Goal: Task Accomplishment & Management: Manage account settings

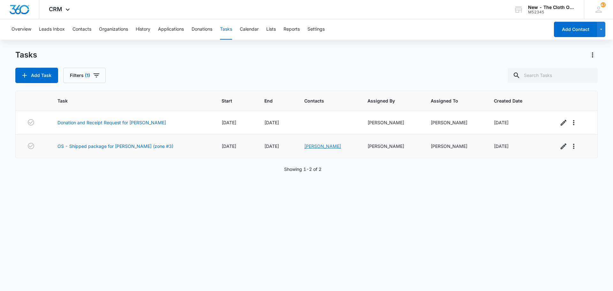
click at [315, 145] on link "[PERSON_NAME]" at bounding box center [322, 145] width 37 height 5
click at [120, 147] on link "OS - Shipped package for [PERSON_NAME] (zone #3)" at bounding box center [115, 146] width 116 height 7
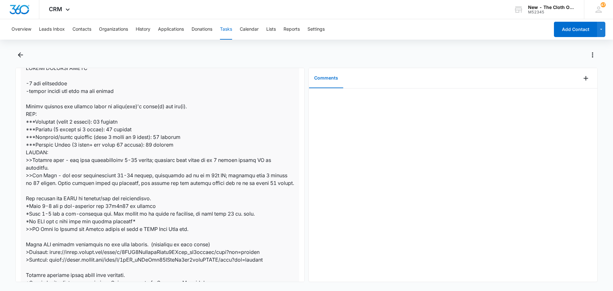
scroll to position [160, 0]
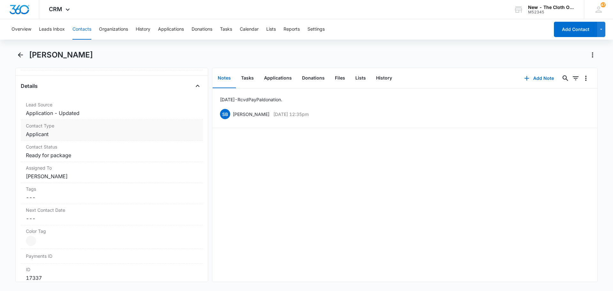
scroll to position [223, 0]
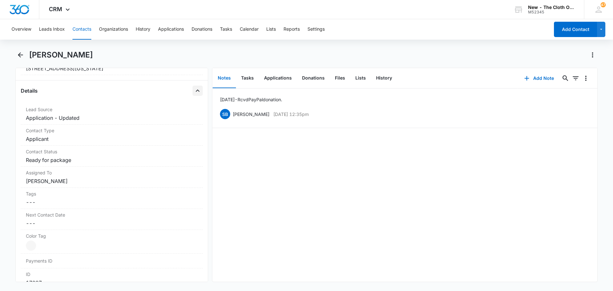
click at [195, 90] on icon "Close" at bounding box center [198, 91] width 8 height 8
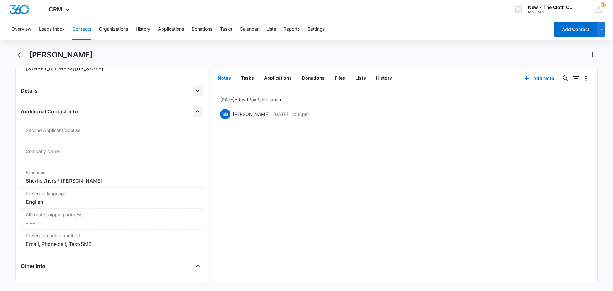
click at [194, 111] on icon "Close" at bounding box center [198, 112] width 8 height 8
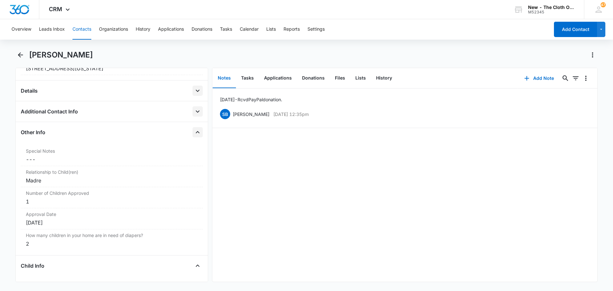
click at [194, 131] on icon "Close" at bounding box center [198, 132] width 8 height 8
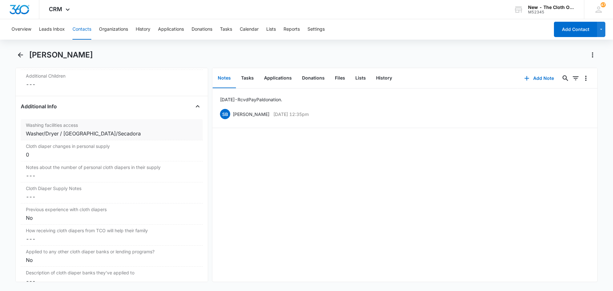
scroll to position [575, 0]
click at [195, 102] on icon "Close" at bounding box center [198, 104] width 8 height 8
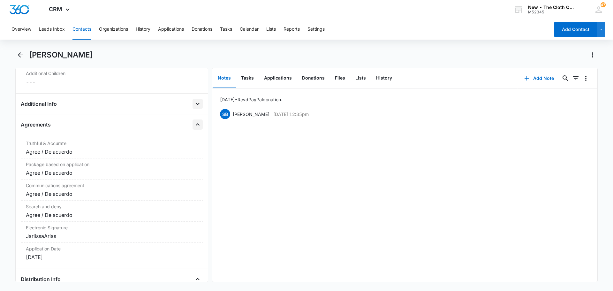
click at [194, 127] on icon "Close" at bounding box center [198, 125] width 8 height 8
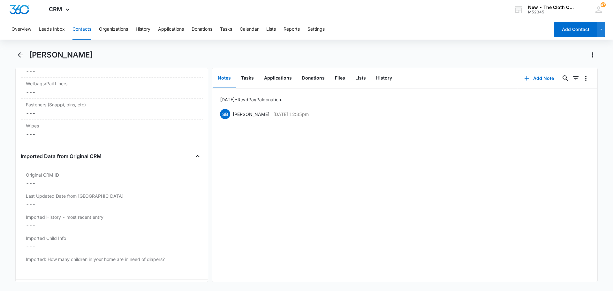
scroll to position [917, 0]
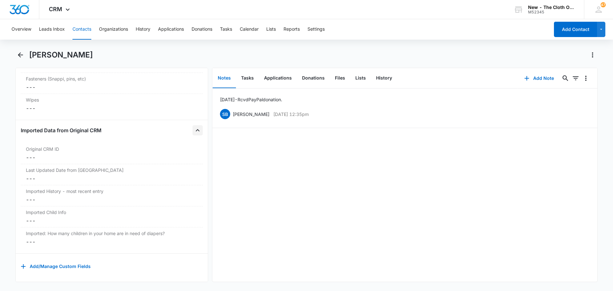
click at [194, 126] on icon "Close" at bounding box center [198, 130] width 8 height 8
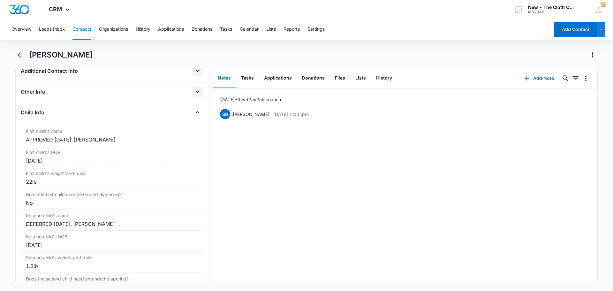
scroll to position [262, 0]
click at [194, 111] on icon "Close" at bounding box center [198, 114] width 8 height 8
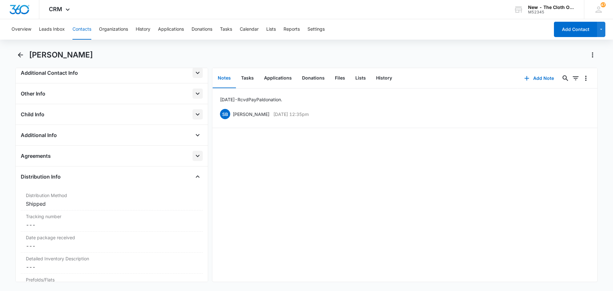
click at [194, 111] on icon "Open" at bounding box center [198, 114] width 8 height 8
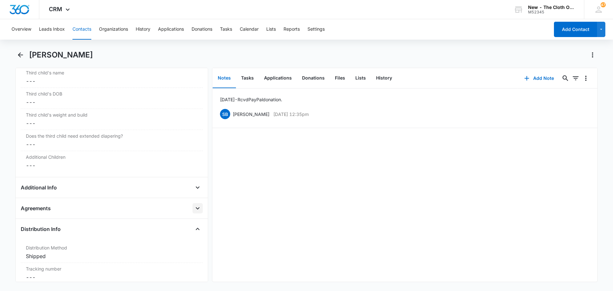
scroll to position [517, 0]
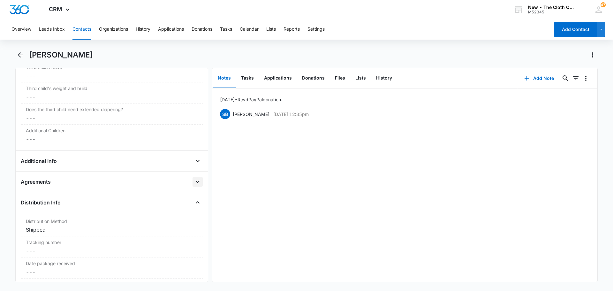
click at [199, 161] on div "Remove JA Jarlissa Arias Contact Info Name Cancel Save Changes Jarlissa Arias P…" at bounding box center [111, 175] width 193 height 214
click at [196, 161] on icon "Open" at bounding box center [198, 161] width 4 height 2
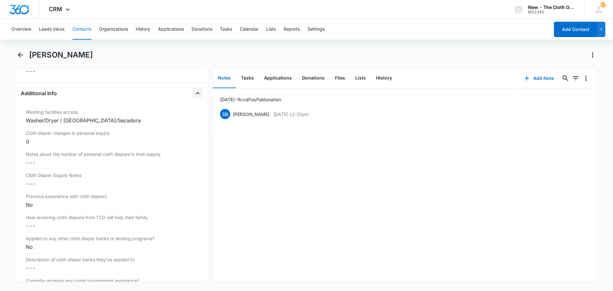
scroll to position [581, 0]
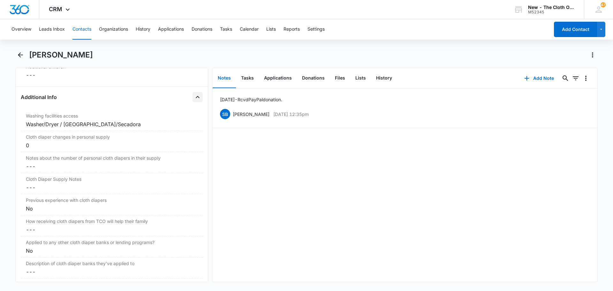
click at [187, 97] on div "Additional Info" at bounding box center [112, 97] width 182 height 10
click at [194, 95] on icon "Close" at bounding box center [198, 97] width 8 height 8
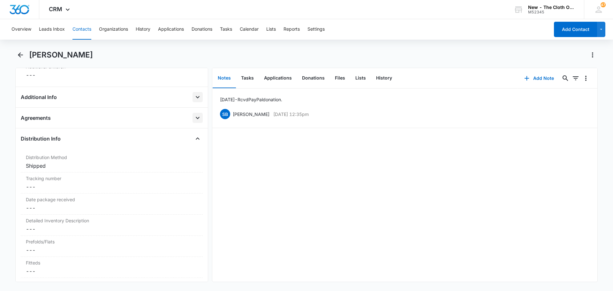
click at [191, 123] on div "Agreements Truthful & Accurate Cancel Save Changes Agree / De acuerdo Package b…" at bounding box center [112, 121] width 182 height 16
click at [194, 115] on icon "Open" at bounding box center [198, 118] width 8 height 8
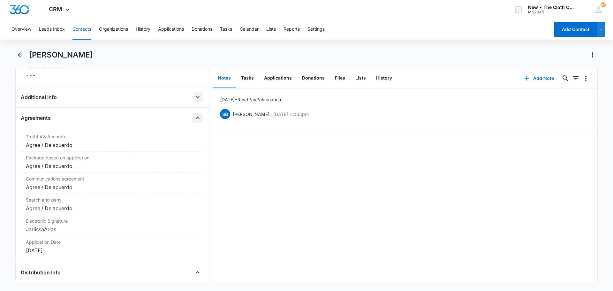
click at [197, 118] on button "Close" at bounding box center [197, 118] width 10 height 10
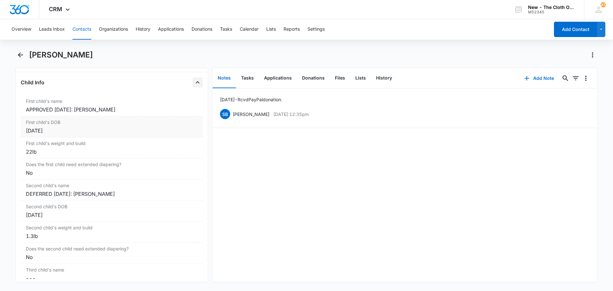
scroll to position [262, 0]
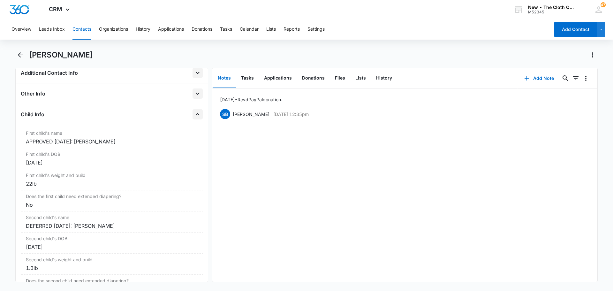
click at [194, 110] on icon "Close" at bounding box center [198, 114] width 8 height 8
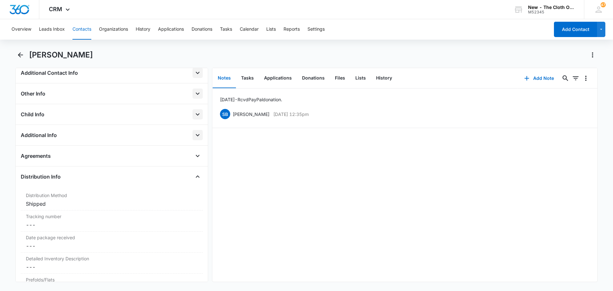
click at [195, 94] on icon "Open" at bounding box center [198, 94] width 8 height 8
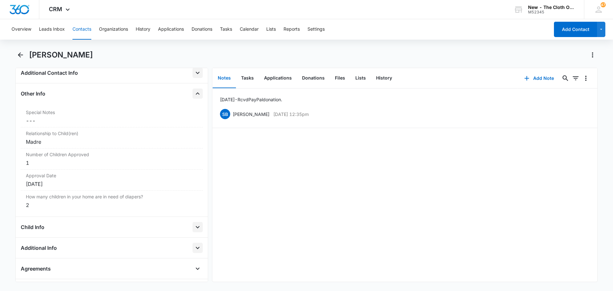
scroll to position [230, 0]
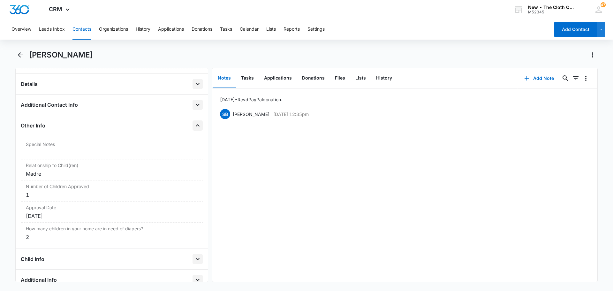
click at [192, 124] on button "Close" at bounding box center [197, 125] width 10 height 10
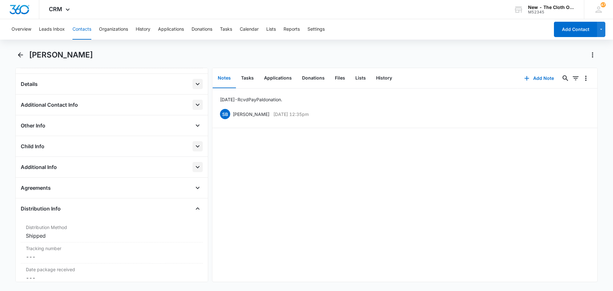
click at [195, 106] on icon "Open" at bounding box center [198, 105] width 8 height 8
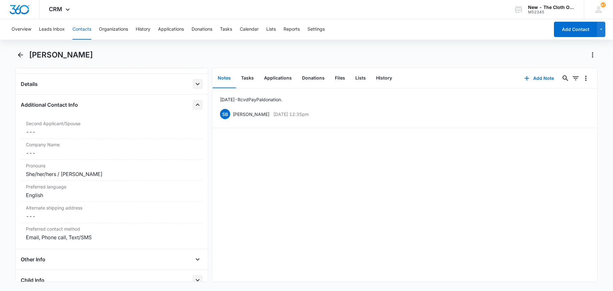
click at [195, 106] on icon "Close" at bounding box center [198, 105] width 8 height 8
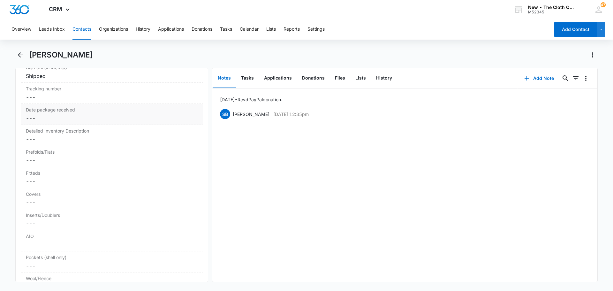
scroll to position [422, 0]
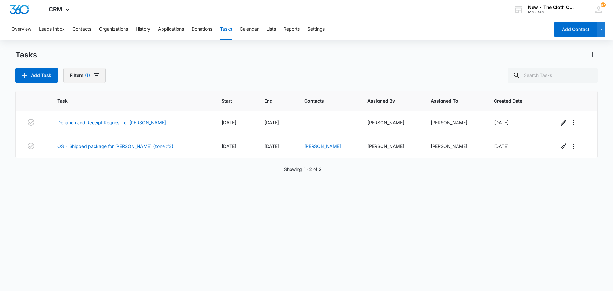
click at [94, 77] on icon "button" at bounding box center [97, 76] width 8 height 8
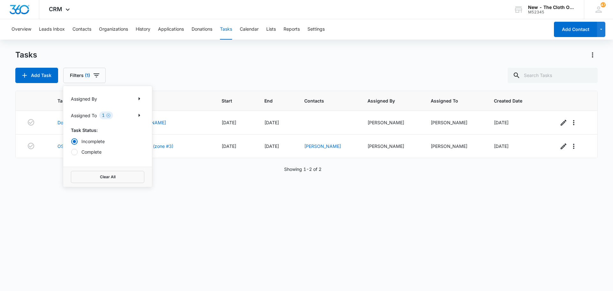
click at [94, 153] on label "Complete" at bounding box center [107, 151] width 73 height 7
click at [71, 152] on input "Complete" at bounding box center [71, 152] width 0 height 0
radio input "false"
radio input "true"
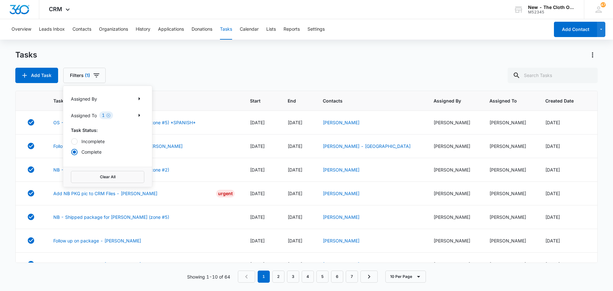
click at [255, 71] on div "Add Task Filters (1) Assigned By Assigned To 1 Task Status: Incomplete Complete…" at bounding box center [306, 75] width 582 height 15
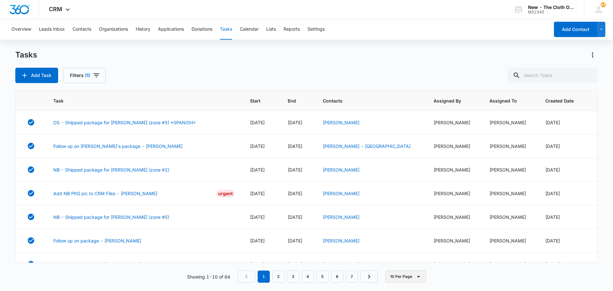
click at [404, 276] on button "10 Per Page" at bounding box center [405, 276] width 41 height 12
click at [408, 261] on button "50 Per Page" at bounding box center [410, 258] width 49 height 10
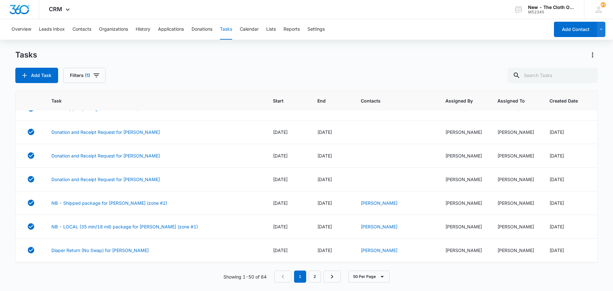
scroll to position [926, 0]
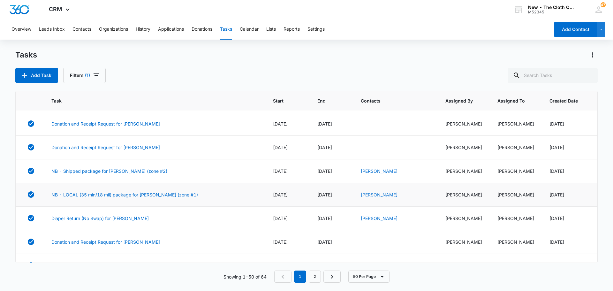
click at [397, 192] on link "Quasheeka Miller" at bounding box center [379, 194] width 37 height 5
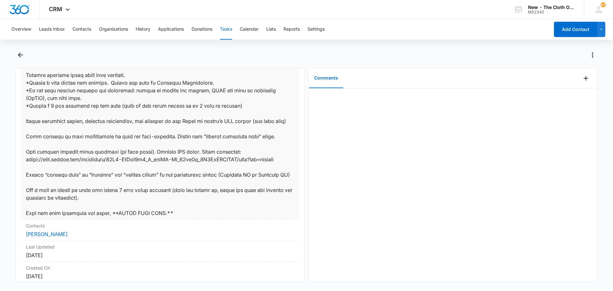
scroll to position [412, 0]
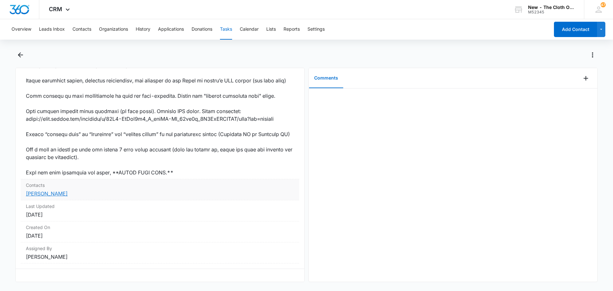
click at [47, 191] on link "[PERSON_NAME]" at bounding box center [47, 193] width 42 height 6
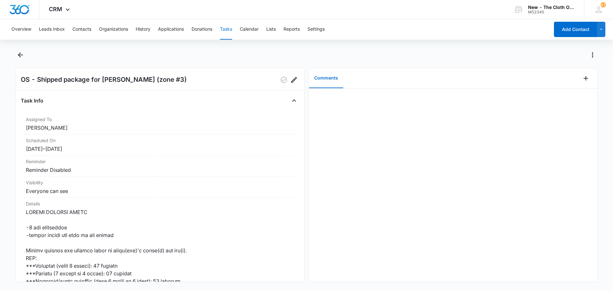
scroll to position [0, 0]
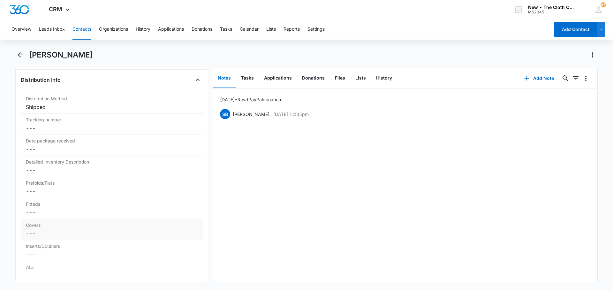
scroll to position [358, 0]
click at [38, 173] on dd "Cancel Save Changes ---" at bounding box center [112, 171] width 172 height 8
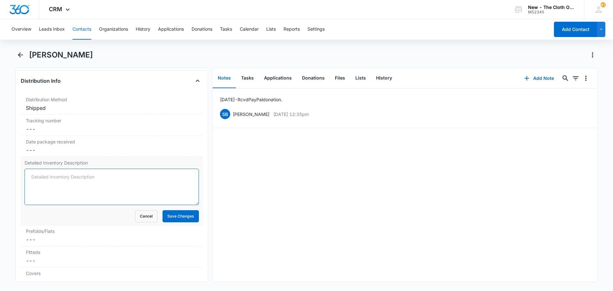
click at [55, 181] on textarea "Detailed Inventory Description" at bounding box center [112, 187] width 174 height 36
paste textarea "2 Covers- 2 ALF (pink flamingos, hexagon bees) 3 AIO- 2 bumgenius(pink), 1 lil …"
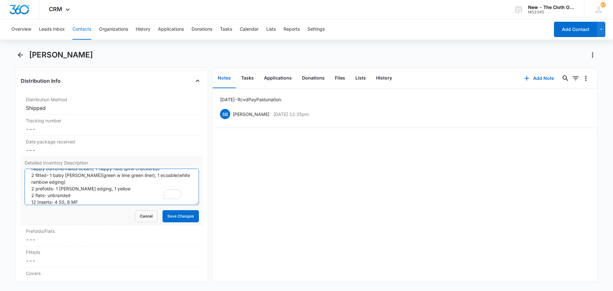
scroll to position [35, 0]
type textarea "2 Covers- 2 ALF (pink flamingos, hexagon bees) 3 AIO- 2 bumgenius(pink), 1 lil …"
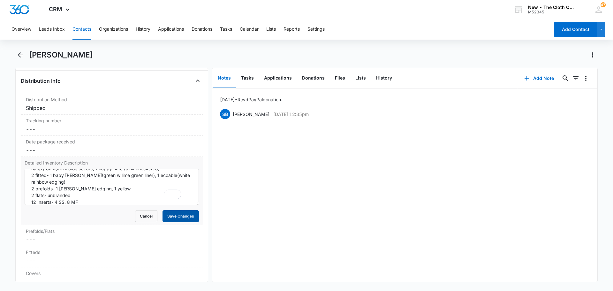
click at [166, 215] on button "Save Changes" at bounding box center [180, 216] width 36 height 12
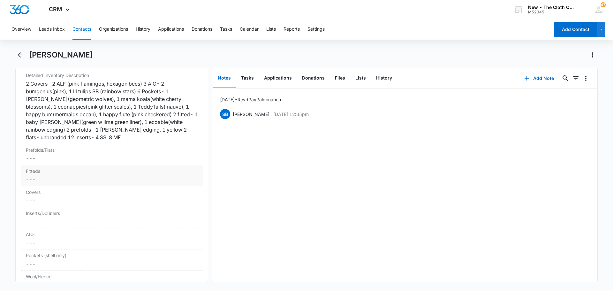
scroll to position [454, 0]
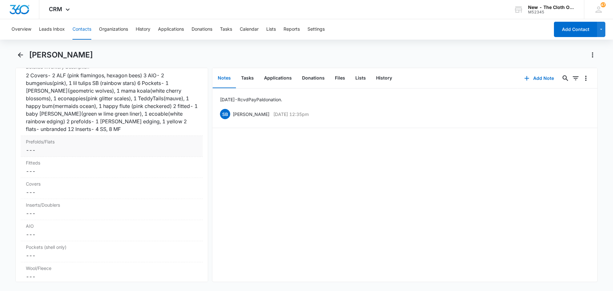
click at [34, 148] on dd "Cancel Save Changes ---" at bounding box center [112, 150] width 172 height 8
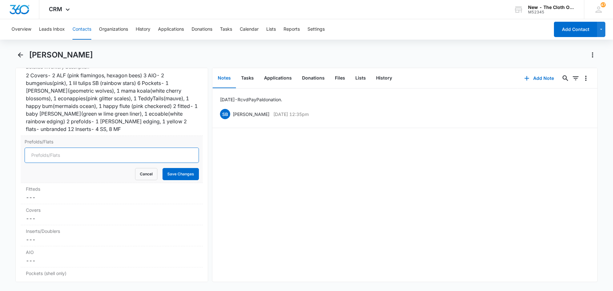
click at [36, 154] on input "Prefolds/Flats" at bounding box center [112, 154] width 174 height 15
type input "4"
click at [176, 173] on button "Save Changes" at bounding box center [180, 174] width 36 height 12
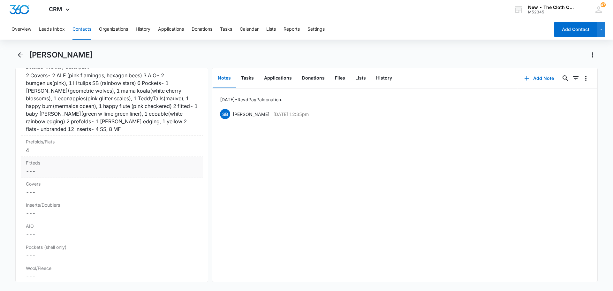
click at [40, 169] on dd "Cancel Save Changes ---" at bounding box center [112, 171] width 172 height 8
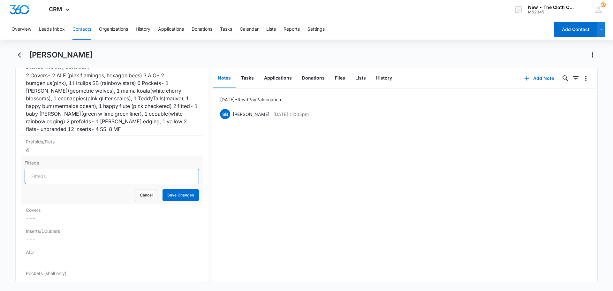
click at [40, 178] on input "Fitteds" at bounding box center [112, 176] width 174 height 15
type input "2"
click at [177, 190] on button "Save Changes" at bounding box center [180, 195] width 36 height 12
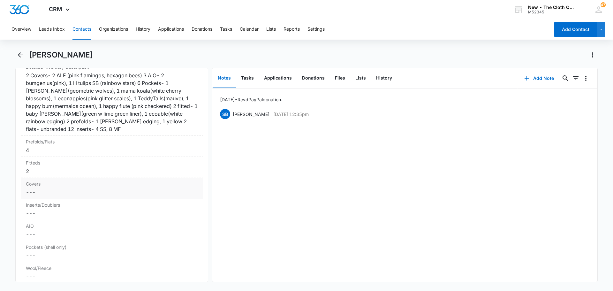
click at [38, 193] on dd "Cancel Save Changes ---" at bounding box center [112, 192] width 172 height 8
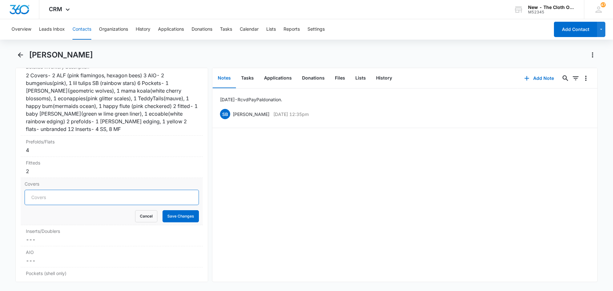
click at [38, 193] on input "Covers" at bounding box center [112, 197] width 174 height 15
type input "2"
click at [179, 217] on button "Save Changes" at bounding box center [180, 216] width 36 height 12
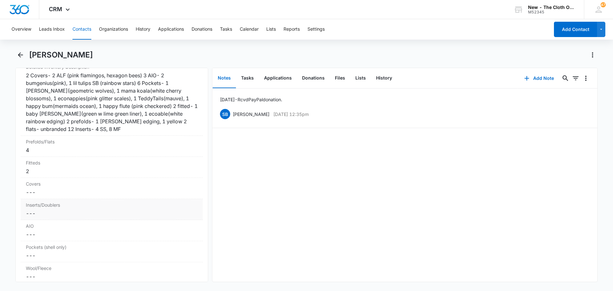
click at [40, 214] on dd "Cancel Save Changes ---" at bounding box center [112, 213] width 172 height 8
click at [42, 219] on input "Inserts/Doublers" at bounding box center [112, 218] width 174 height 15
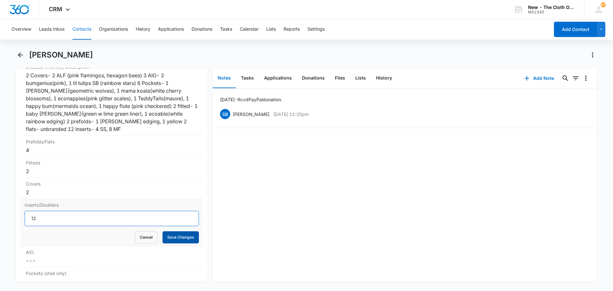
type input "12"
click at [172, 235] on button "Save Changes" at bounding box center [180, 237] width 36 height 12
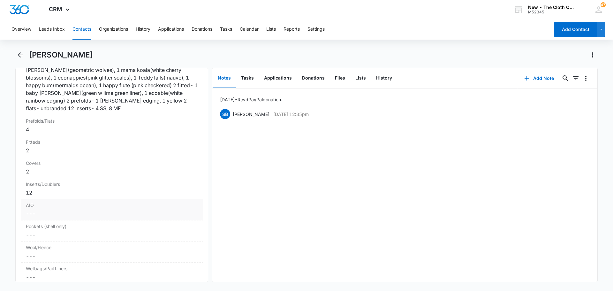
scroll to position [486, 0]
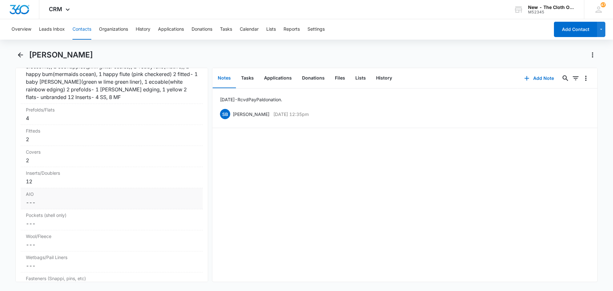
click at [39, 204] on dd "Cancel Save Changes ---" at bounding box center [112, 203] width 172 height 8
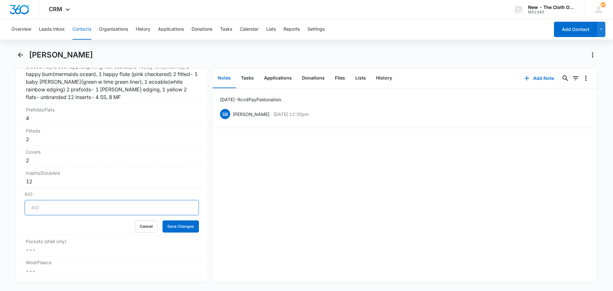
click at [45, 211] on input "AIO" at bounding box center [112, 207] width 174 height 15
type input "3"
click at [180, 225] on button "Save Changes" at bounding box center [180, 226] width 36 height 12
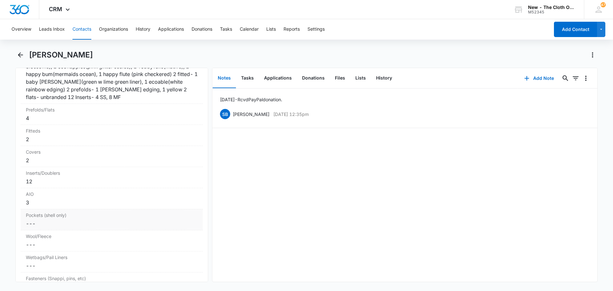
click at [35, 228] on div "Pockets (shell only) Cancel Save Changes ---" at bounding box center [112, 219] width 182 height 21
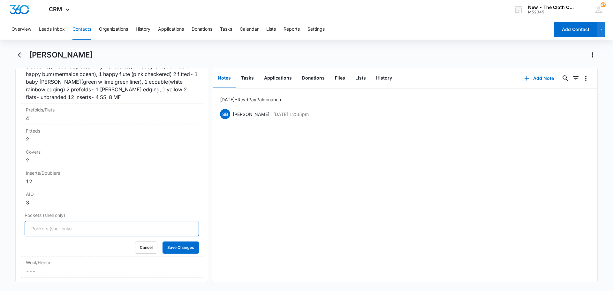
click at [39, 228] on input "Pockets (shell only)" at bounding box center [112, 228] width 174 height 15
type input "6"
click at [175, 248] on button "Save Changes" at bounding box center [180, 247] width 36 height 12
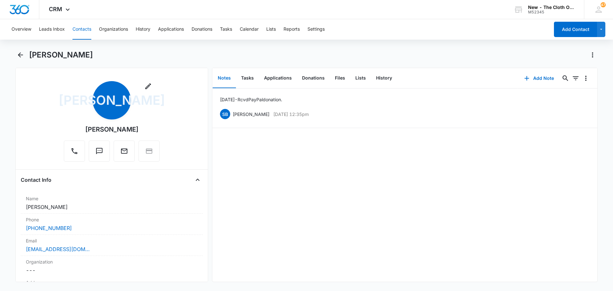
scroll to position [0, 0]
click at [337, 78] on button "Files" at bounding box center [340, 78] width 20 height 20
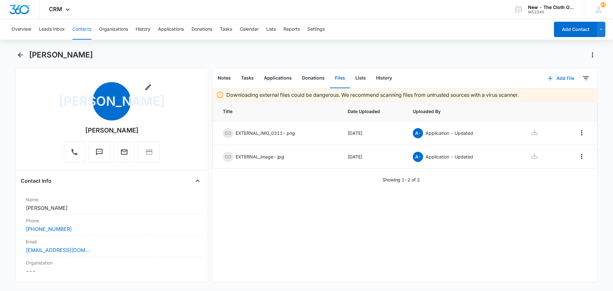
drag, startPoint x: 541, startPoint y: 79, endPoint x: 546, endPoint y: 79, distance: 4.1
click at [546, 79] on button "Add File" at bounding box center [561, 78] width 40 height 15
click at [544, 102] on button "Upload Files" at bounding box center [556, 99] width 49 height 10
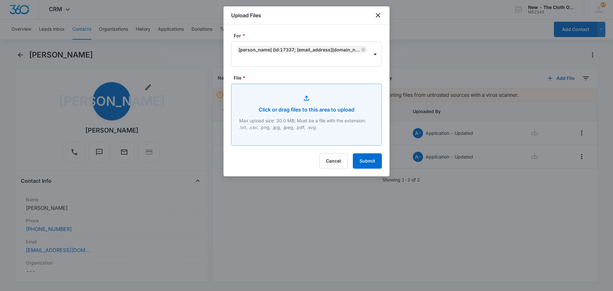
click at [287, 114] on input "File *" at bounding box center [306, 114] width 150 height 61
type input "C:\fakepath\PXL_20250916_014826360.jpg"
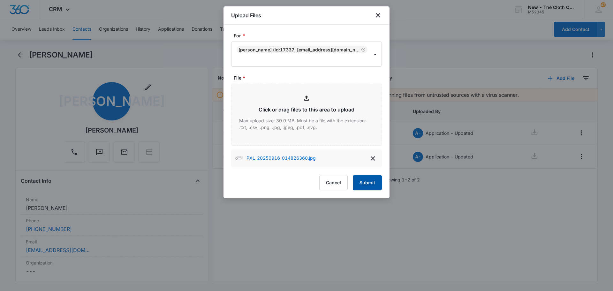
click at [376, 182] on button "Submit" at bounding box center [367, 182] width 29 height 15
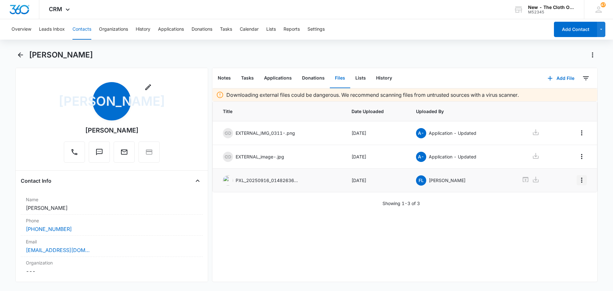
click at [578, 180] on icon "Overflow Menu" at bounding box center [582, 180] width 8 height 8
click at [550, 195] on button "Edit" at bounding box center [563, 198] width 36 height 10
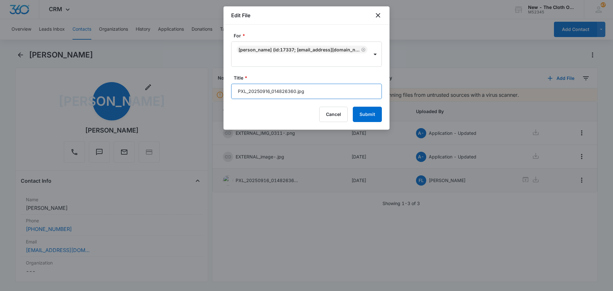
drag, startPoint x: 312, startPoint y: 97, endPoint x: 210, endPoint y: 98, distance: 101.8
click at [212, 98] on body "CRM Apps Reputation Forms CRM Email Social Ads Intelligence Brand New - The Clo…" at bounding box center [306, 145] width 613 height 291
type input "[PERSON_NAME]"
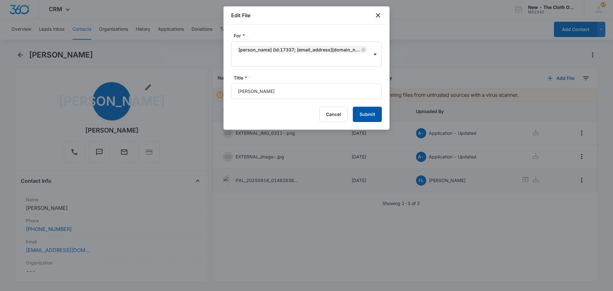
click at [361, 111] on button "Submit" at bounding box center [367, 114] width 29 height 15
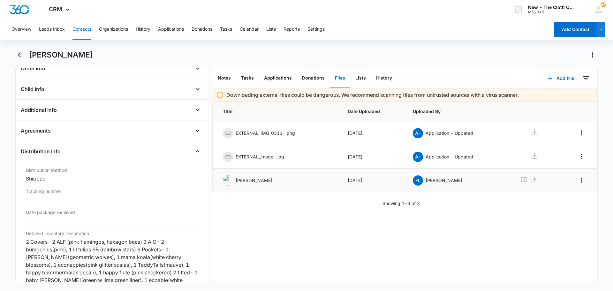
scroll to position [351, 0]
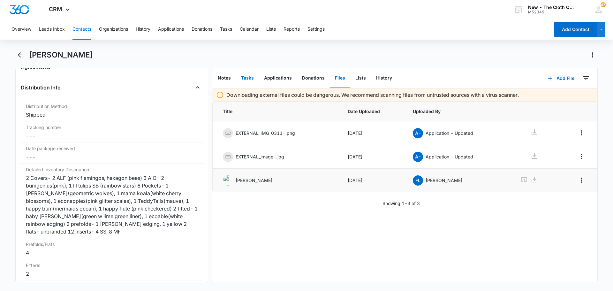
click at [248, 81] on button "Tasks" at bounding box center [247, 78] width 23 height 20
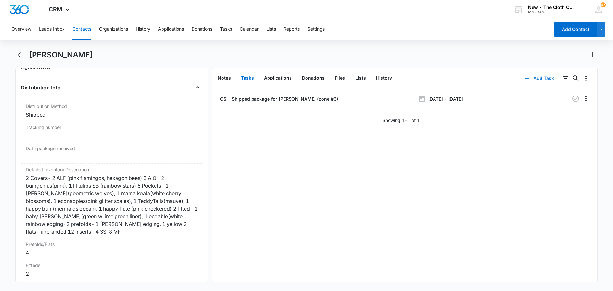
click at [524, 81] on icon "button" at bounding box center [527, 78] width 8 height 8
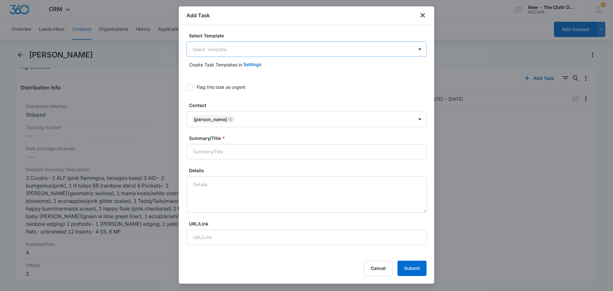
click at [237, 54] on body "CRM Apps Reputation Forms CRM Email Social Ads Intelligence Brand New - The Clo…" at bounding box center [306, 145] width 613 height 291
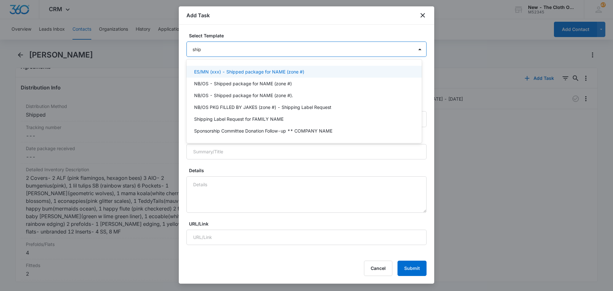
type input "shipp"
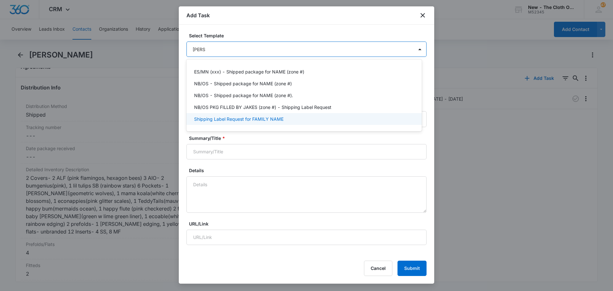
click at [238, 122] on p "Shipping Label Request for FAMILY NAME" at bounding box center [238, 119] width 89 height 7
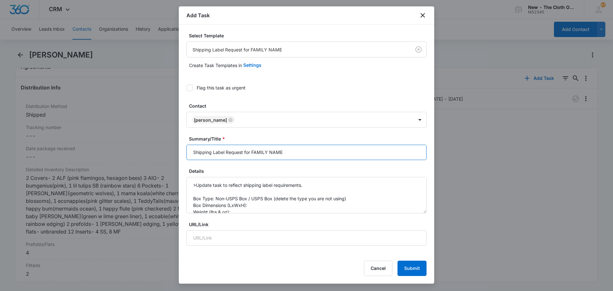
drag, startPoint x: 289, startPoint y: 151, endPoint x: 250, endPoint y: 159, distance: 39.1
click at [250, 159] on input "Shipping Label Request for FAMILY NAME" at bounding box center [306, 152] width 240 height 15
type input "Shipping Label Request for Arias"
drag, startPoint x: 249, startPoint y: 199, endPoint x: 353, endPoint y: 200, distance: 104.1
click at [353, 200] on textarea ">Update task to reflect shipping label requirements. Box Type: Non-USPS Box / U…" at bounding box center [306, 195] width 240 height 36
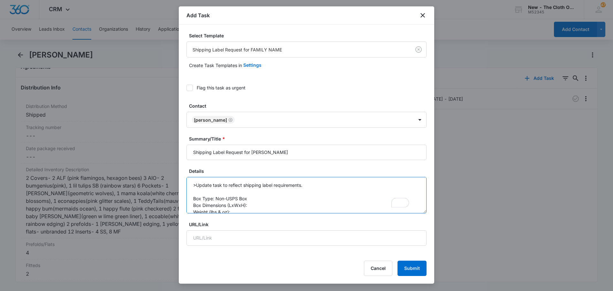
click at [256, 206] on textarea ">Update task to reflect shipping label requirements. Box Type: Non-USPS Box Box…" at bounding box center [306, 195] width 240 height 36
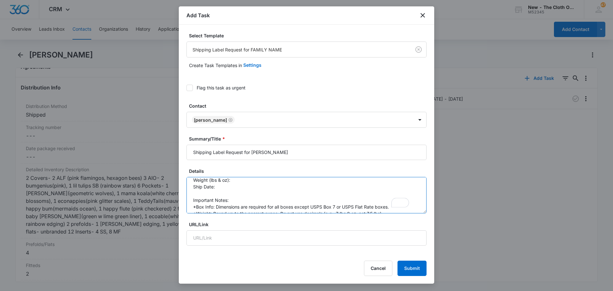
type textarea ">Update task to reflect shipping label requirements. Box Type: Non-USPS Box Box…"
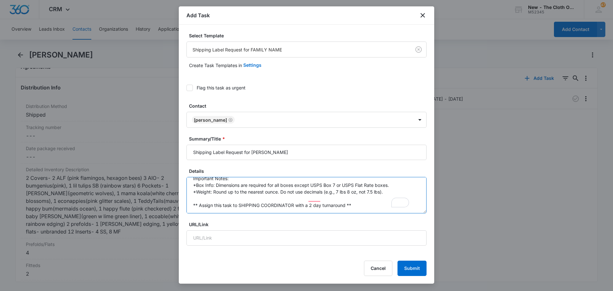
scroll to position [60, 0]
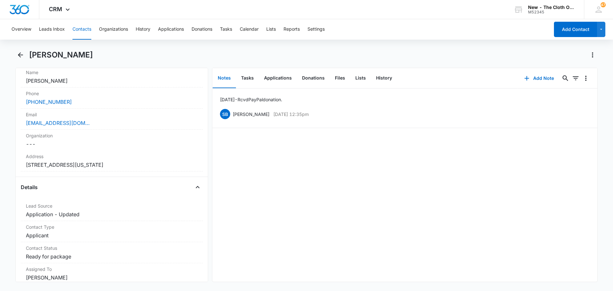
scroll to position [128, 0]
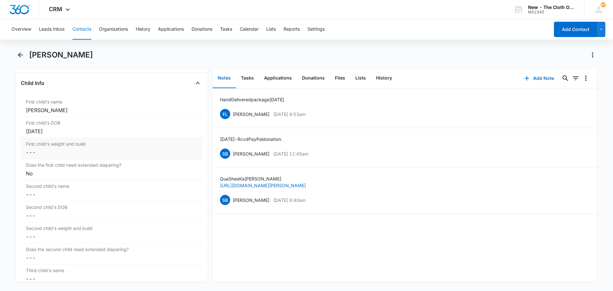
scroll to position [766, 0]
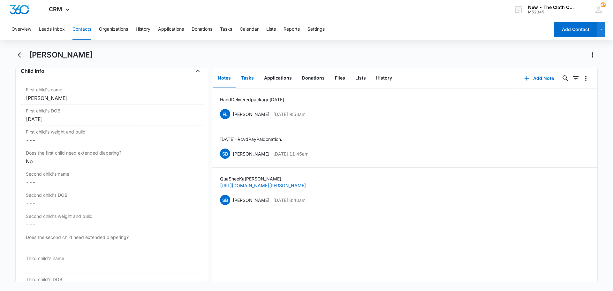
click at [251, 74] on button "Tasks" at bounding box center [247, 78] width 23 height 20
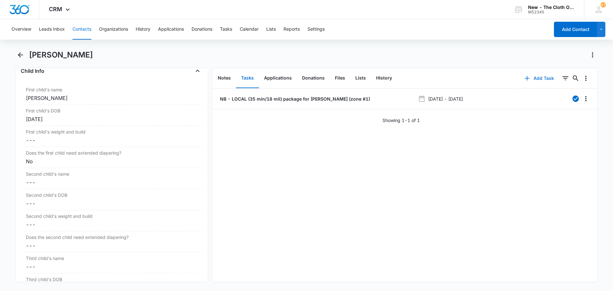
click at [527, 76] on button "Add Task" at bounding box center [539, 78] width 42 height 15
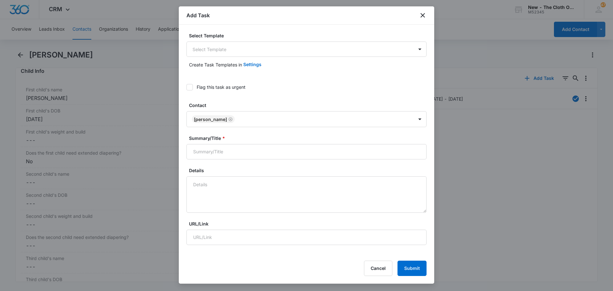
click at [257, 39] on div "Select Template Select Template" at bounding box center [306, 44] width 240 height 25
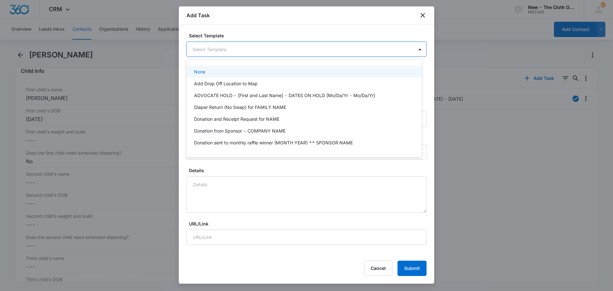
click at [256, 46] on body "CRM Apps Reputation Forms CRM Email Social Ads Intelligence Brand New - The Clo…" at bounding box center [306, 145] width 613 height 291
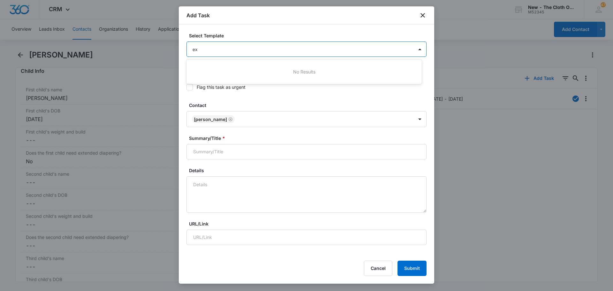
type input "e"
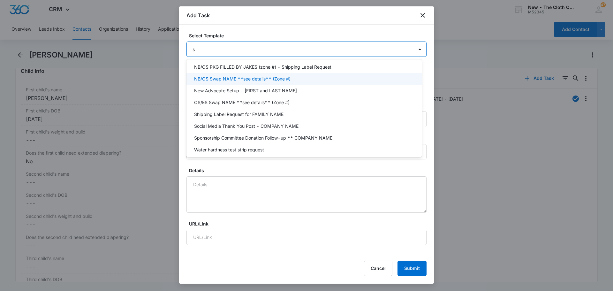
scroll to position [52, 0]
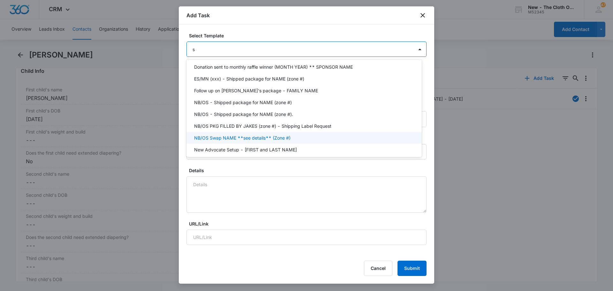
type input "sw"
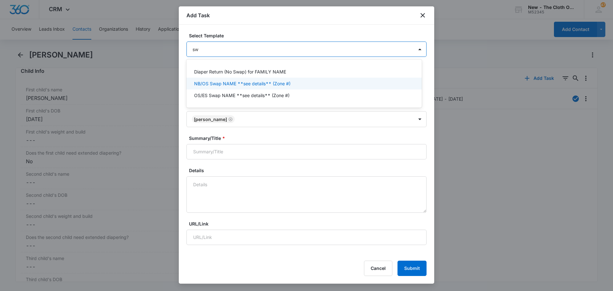
click at [297, 84] on div "NB/OS Swap NAME **see details** (Zone #)" at bounding box center [303, 83] width 219 height 7
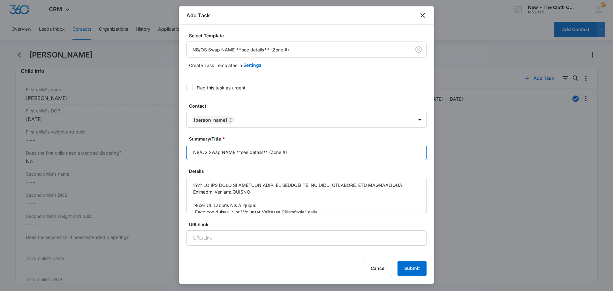
drag, startPoint x: 221, startPoint y: 153, endPoint x: 236, endPoint y: 153, distance: 15.3
click at [236, 153] on input "NB/OS Swap NAME **see details** (Zone #)" at bounding box center [306, 152] width 240 height 15
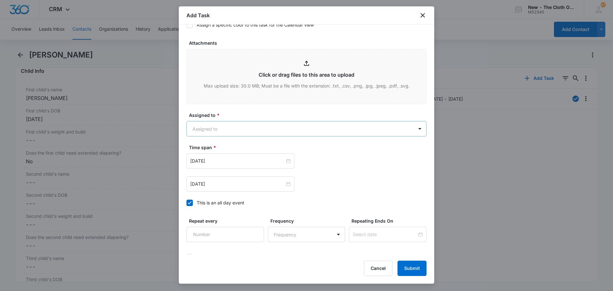
scroll to position [319, 0]
type input "NB/OS Swap MILLER **see details** (Zone #)"
click at [210, 124] on body "CRM Apps Reputation Forms CRM Email Social Ads Intelligence Brand New - The Clo…" at bounding box center [306, 145] width 613 height 291
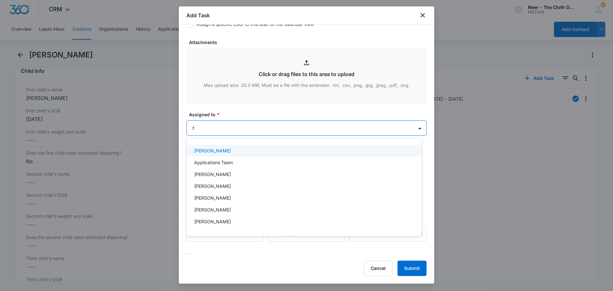
type input "fa"
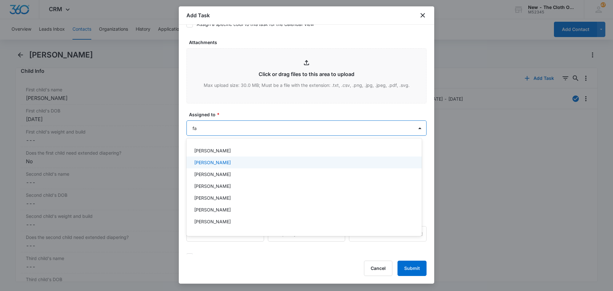
click at [220, 156] on div "[PERSON_NAME]" at bounding box center [303, 162] width 235 height 12
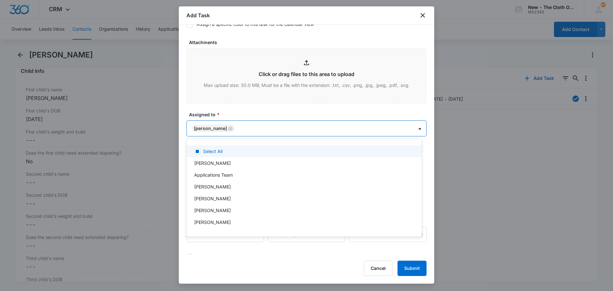
click at [256, 113] on div at bounding box center [306, 145] width 613 height 291
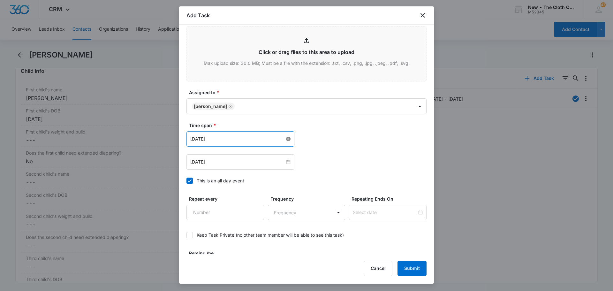
scroll to position [351, 0]
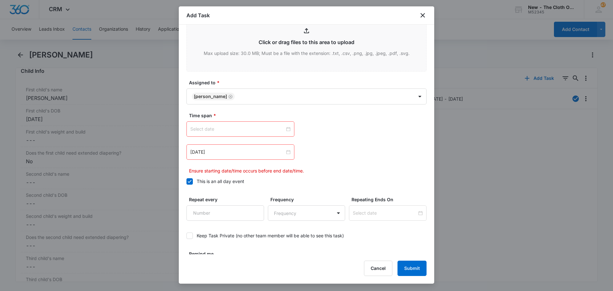
click at [288, 127] on div at bounding box center [240, 128] width 100 height 7
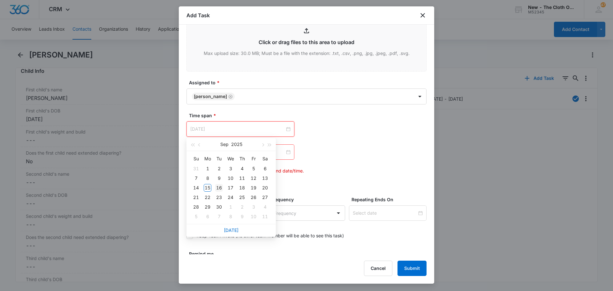
type input "Sep 16, 2025"
click at [221, 188] on div "16" at bounding box center [219, 188] width 8 height 8
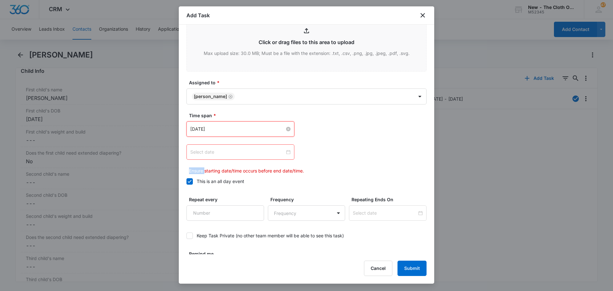
click at [285, 152] on div at bounding box center [240, 151] width 100 height 7
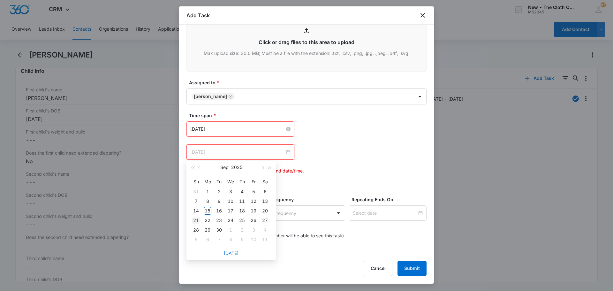
type input "Sep 21, 2025"
click at [197, 221] on div "21" at bounding box center [196, 220] width 8 height 8
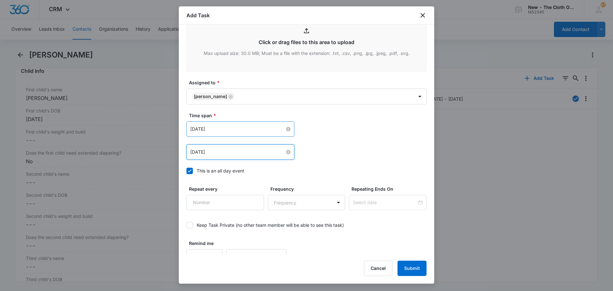
click at [376, 133] on div "Sep 16, 2025 Sep 2025 Su Mo Tu We Th Fr Sa 31 1 2 3 4 5 6 7 8 9 10 11 12 13 14 …" at bounding box center [306, 128] width 240 height 15
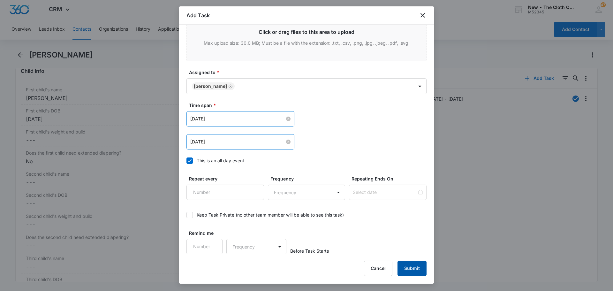
click at [408, 272] on button "Submit" at bounding box center [411, 267] width 29 height 15
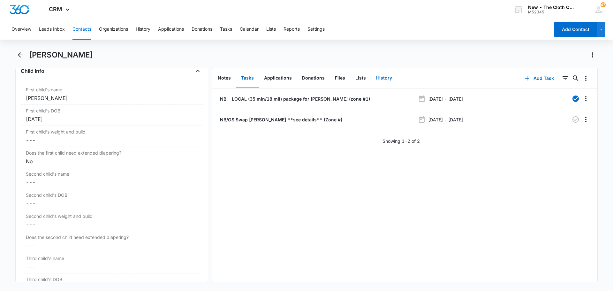
click at [380, 75] on button "History" at bounding box center [384, 78] width 26 height 20
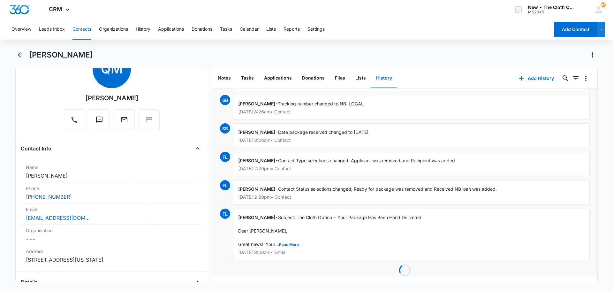
scroll to position [32, 0]
click at [245, 79] on button "Tasks" at bounding box center [247, 78] width 23 height 20
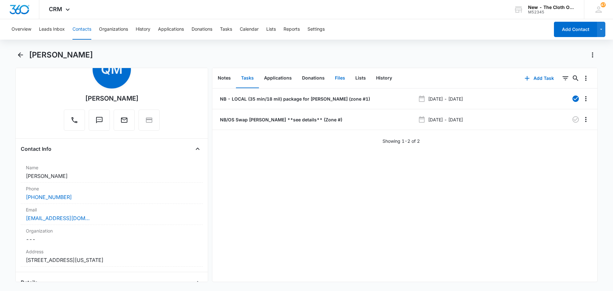
click at [344, 78] on button "Files" at bounding box center [340, 78] width 20 height 20
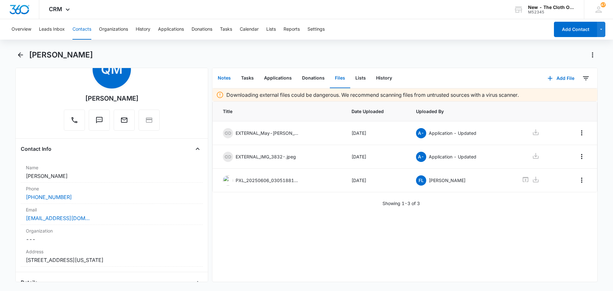
click at [227, 83] on button "Notes" at bounding box center [224, 78] width 23 height 20
